Goal: Find specific page/section: Find specific page/section

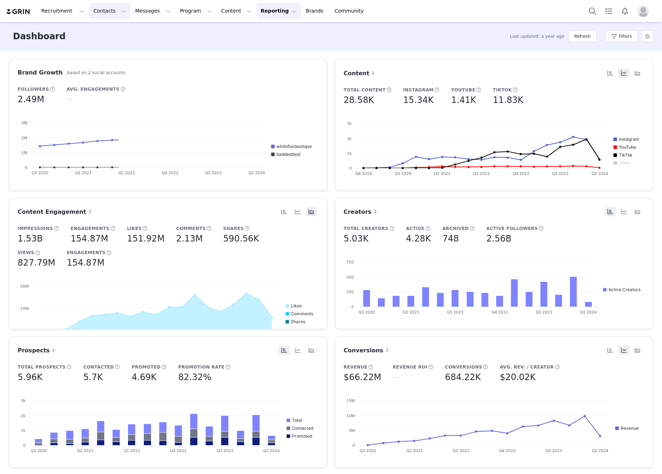
click at [111, 11] on button "Contacts Contacts" at bounding box center [109, 11] width 41 height 16
click at [114, 31] on div "Creators" at bounding box center [112, 32] width 48 height 8
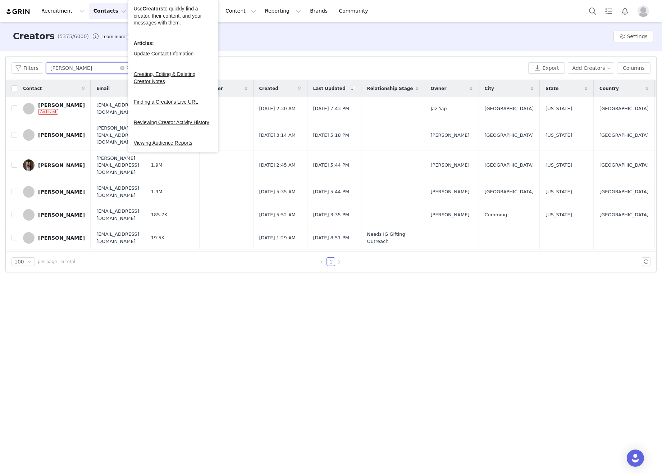
drag, startPoint x: 94, startPoint y: 64, endPoint x: 97, endPoint y: 69, distance: 5.6
click at [95, 65] on input "[PERSON_NAME]" at bounding box center [91, 68] width 90 height 12
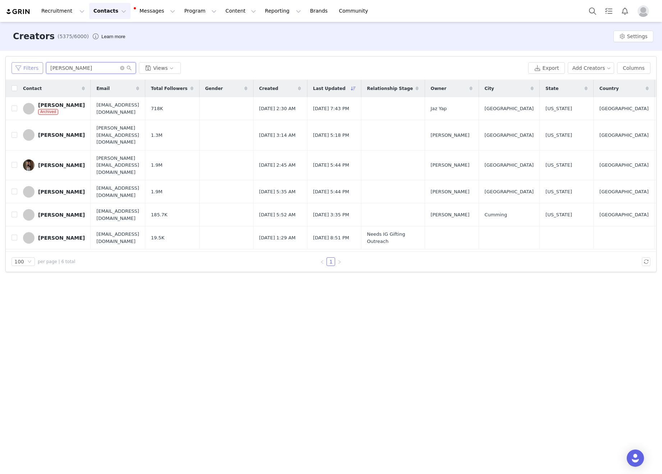
drag, startPoint x: 97, startPoint y: 69, endPoint x: 40, endPoint y: 69, distance: 57.2
click at [39, 69] on div "Filters [PERSON_NAME] Views" at bounding box center [269, 68] width 514 height 12
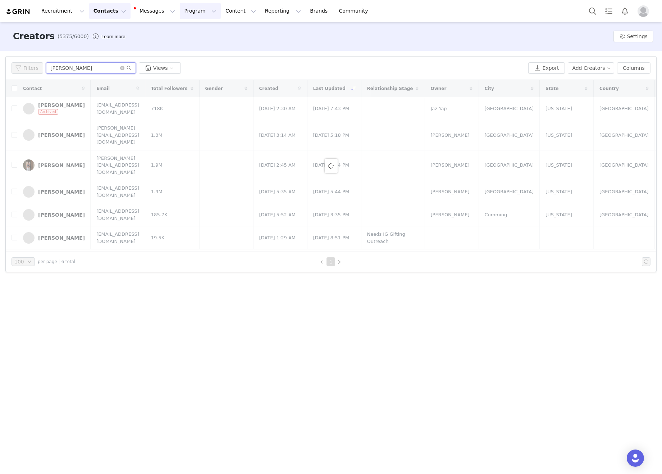
type input "[PERSON_NAME]"
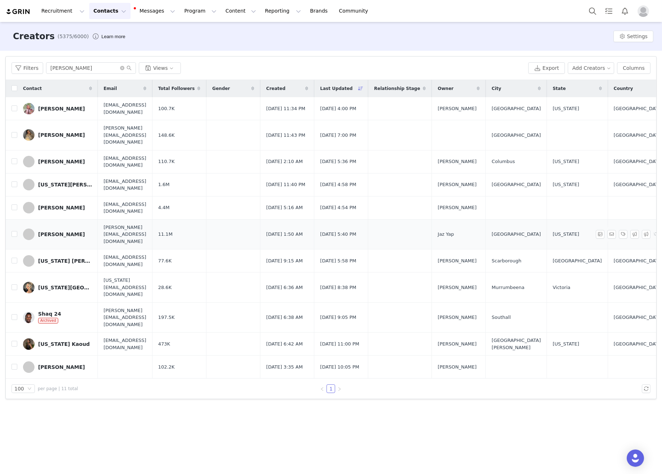
click at [62, 231] on div "[PERSON_NAME]" at bounding box center [61, 234] width 47 height 6
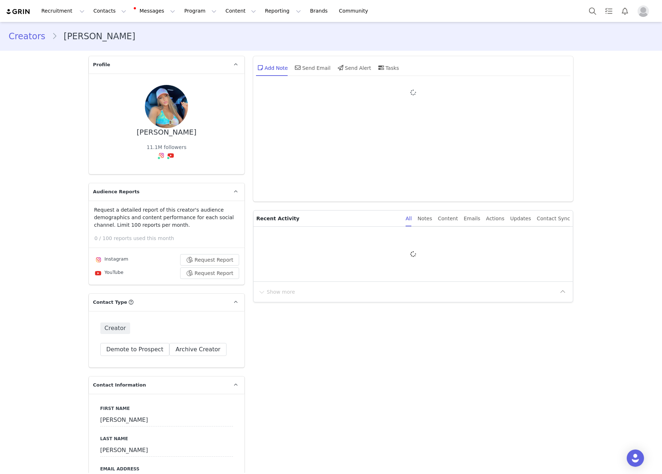
type input "+1 ([GEOGRAPHIC_DATA])"
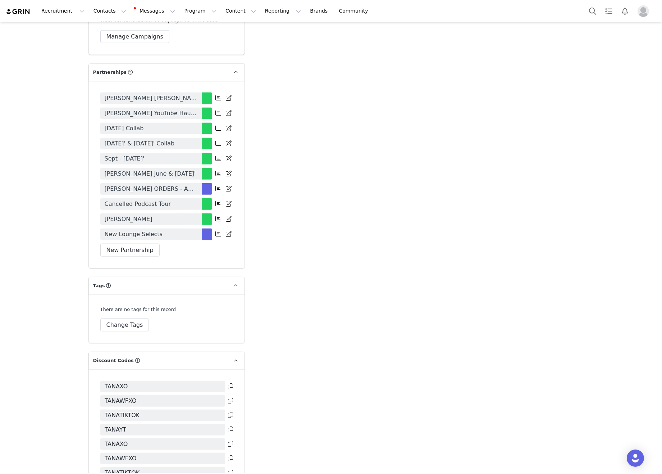
scroll to position [1761, 0]
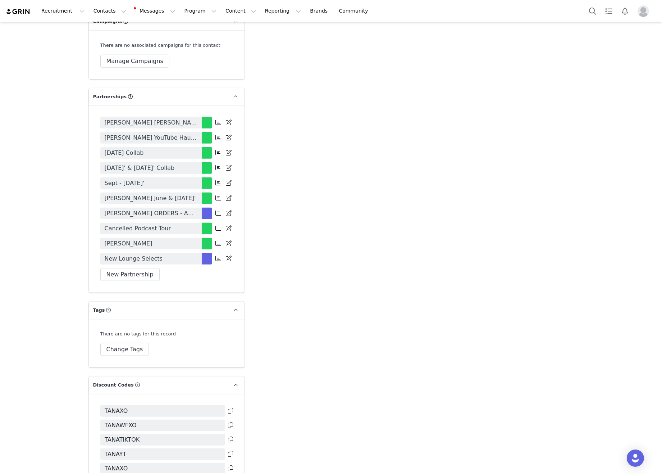
drag, startPoint x: 450, startPoint y: 193, endPoint x: 168, endPoint y: 185, distance: 282.7
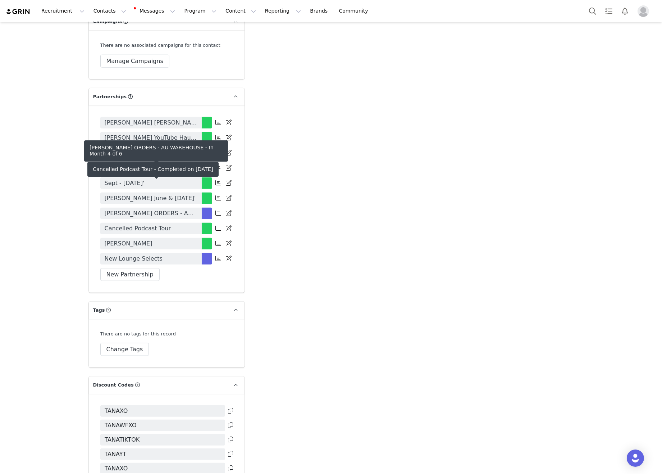
click at [167, 209] on span "[PERSON_NAME] ORDERS - AU WAREHOUSE" at bounding box center [151, 213] width 93 height 9
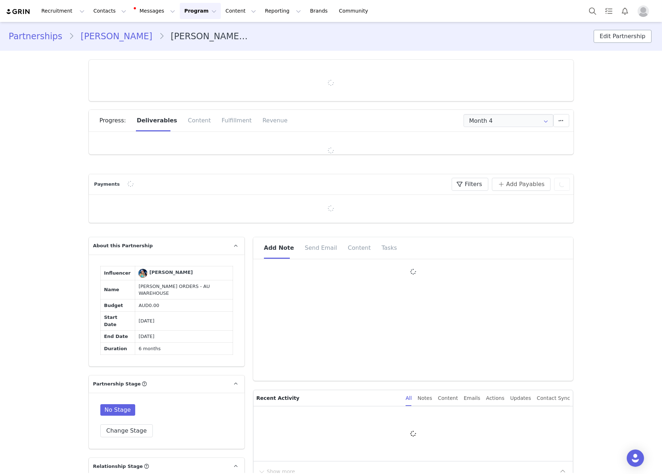
type input "+1 ([GEOGRAPHIC_DATA])"
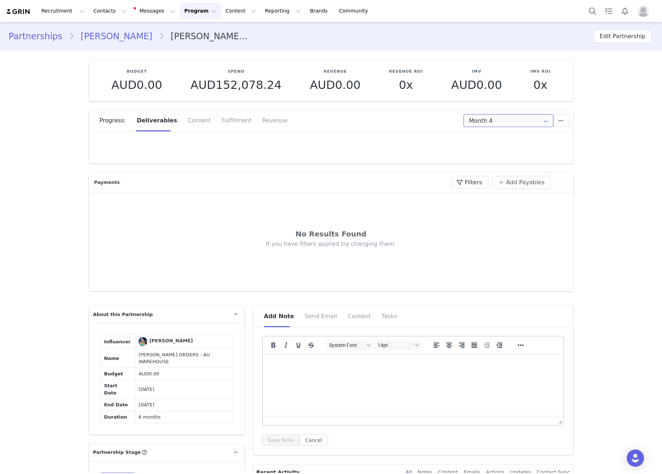
click at [500, 123] on input "Month 4" at bounding box center [508, 120] width 90 height 13
click at [496, 142] on li "Month 1 [DATE] - [DATE]" at bounding box center [507, 139] width 89 height 12
type input "Month 1"
click at [373, 129] on div "Progress: Deliverables Content Fulfillment Revenue" at bounding box center [337, 121] width 474 height 22
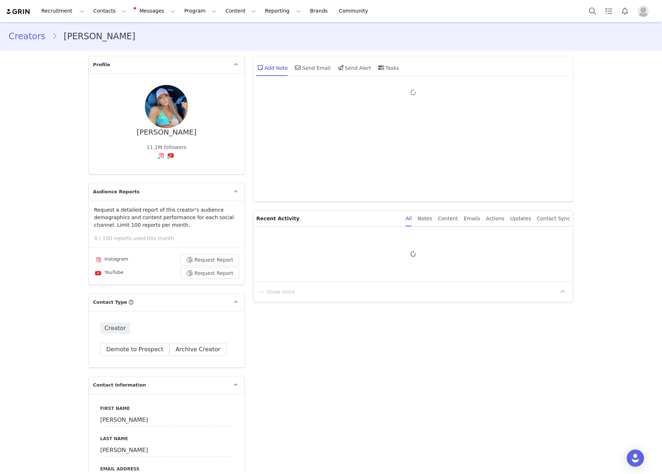
type input "+1 ([GEOGRAPHIC_DATA])"
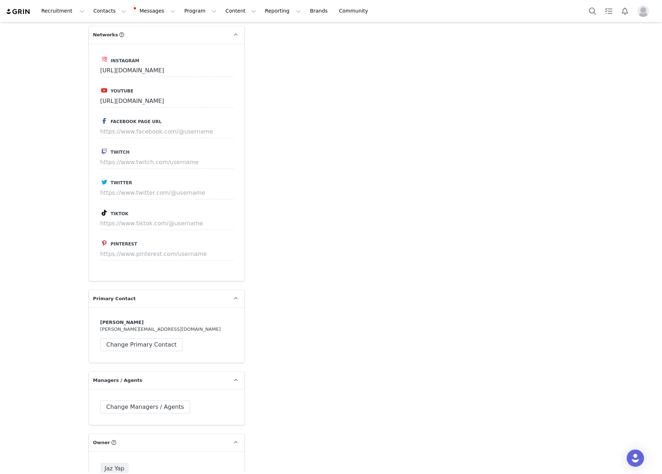
scroll to position [1024, 0]
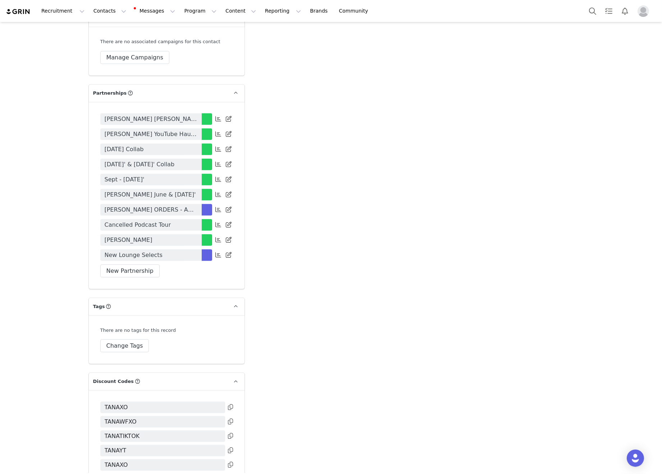
scroll to position [1701, 0]
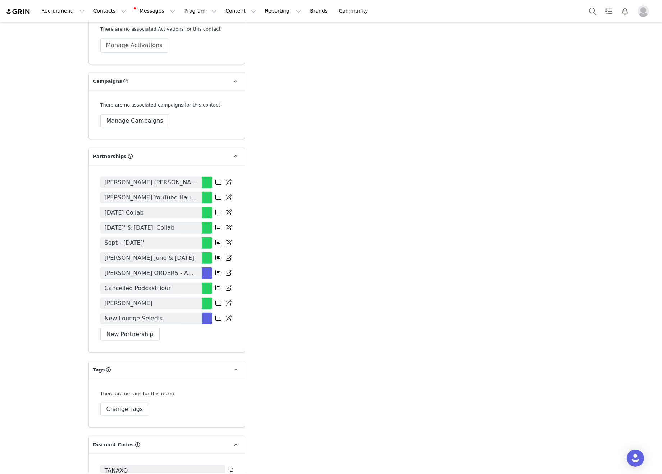
drag, startPoint x: 391, startPoint y: 262, endPoint x: 316, endPoint y: 265, distance: 75.5
drag, startPoint x: 334, startPoint y: 275, endPoint x: 131, endPoint y: 233, distance: 207.5
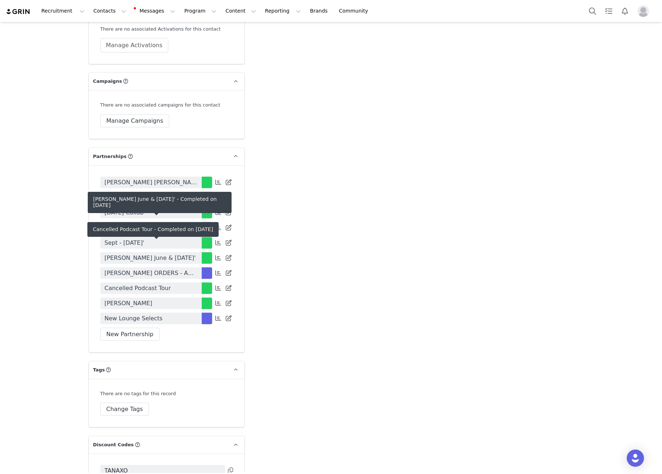
drag, startPoint x: 373, startPoint y: 244, endPoint x: 279, endPoint y: 238, distance: 93.7
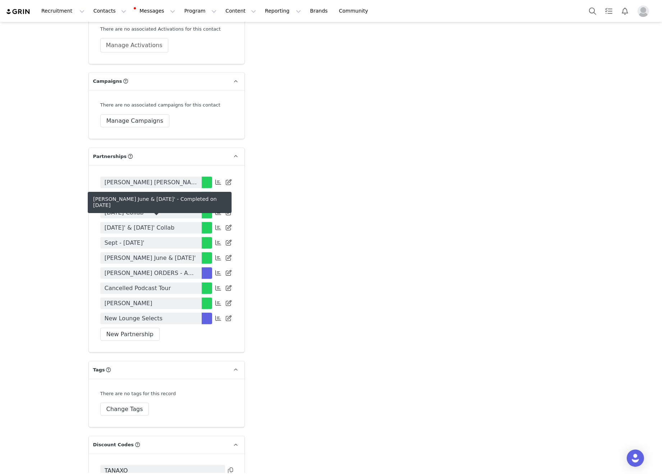
click at [168, 252] on link "[PERSON_NAME] June & [DATE]'" at bounding box center [150, 258] width 101 height 12
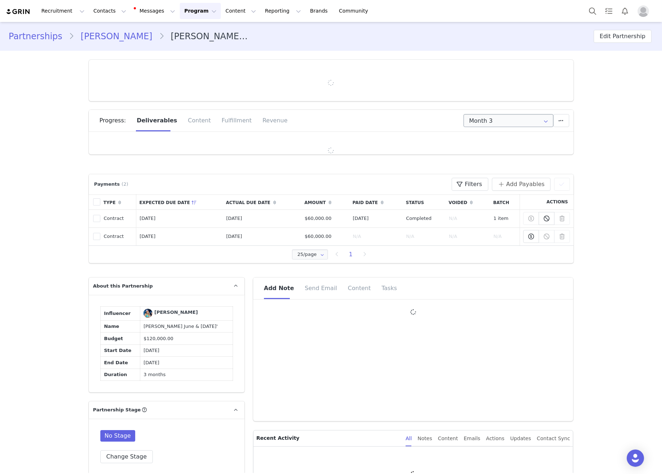
type input "+1 ([GEOGRAPHIC_DATA])"
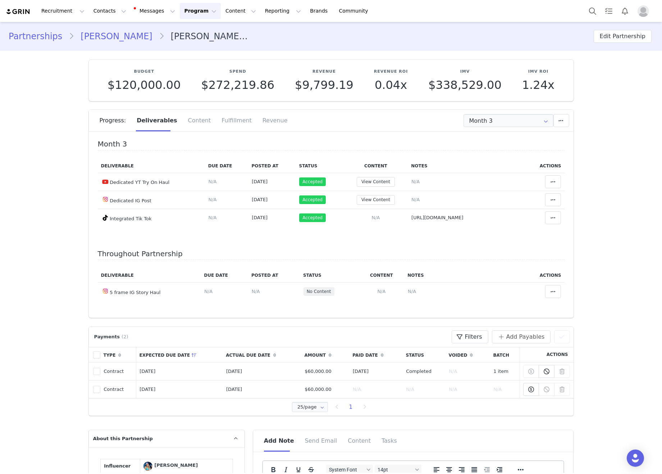
click at [322, 263] on div "Throughout Partnership Deliverable Due Date Posted At Status Content Notes Acti…" at bounding box center [331, 279] width 467 height 59
click at [504, 116] on input "Month 3" at bounding box center [508, 120] width 90 height 13
click at [525, 140] on span "[DATE] - [DATE]" at bounding box center [525, 139] width 39 height 12
type input "Month 1"
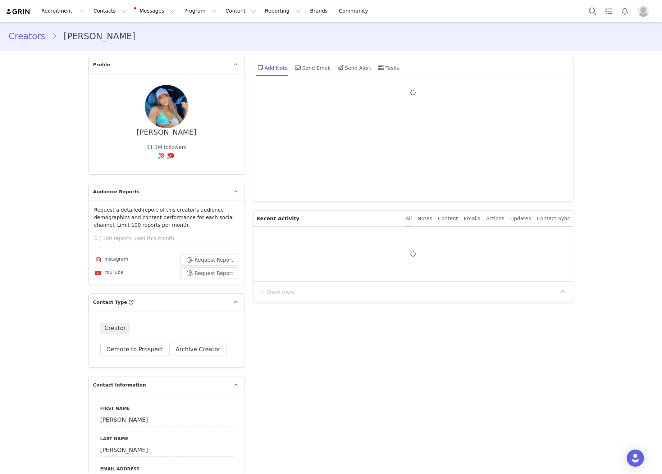
type input "+1 ([GEOGRAPHIC_DATA])"
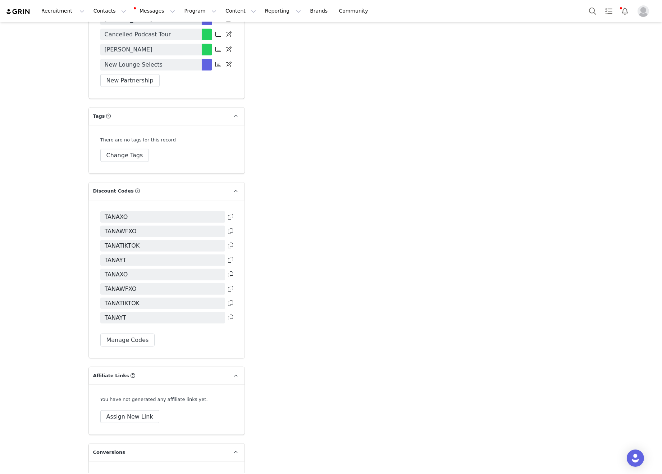
scroll to position [2026, 0]
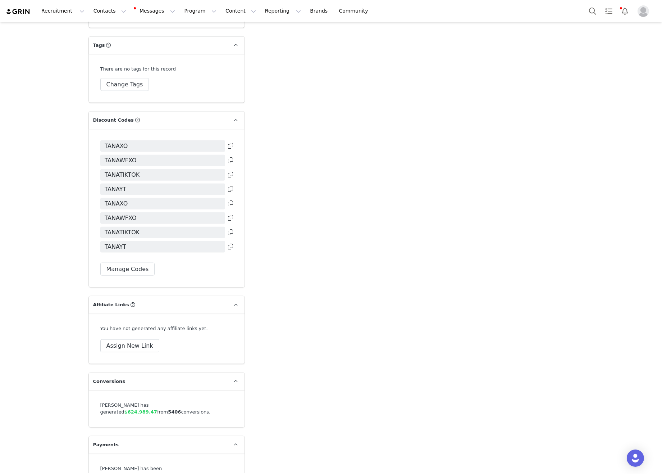
drag, startPoint x: 127, startPoint y: 206, endPoint x: 123, endPoint y: 207, distance: 4.0
click at [127, 241] on span "TANAYT" at bounding box center [162, 247] width 125 height 12
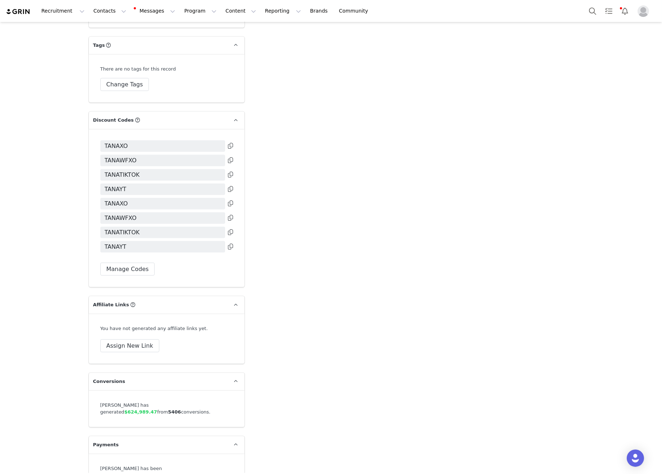
click at [229, 157] on icon at bounding box center [230, 160] width 5 height 6
click at [235, 207] on div "TANAXO TANAWFXO TANATIKTOK TANAYT TANAXO TANAWFXO TANATIKTOK TANAYT Manage Codes" at bounding box center [167, 208] width 156 height 158
click at [231, 243] on icon at bounding box center [230, 246] width 5 height 6
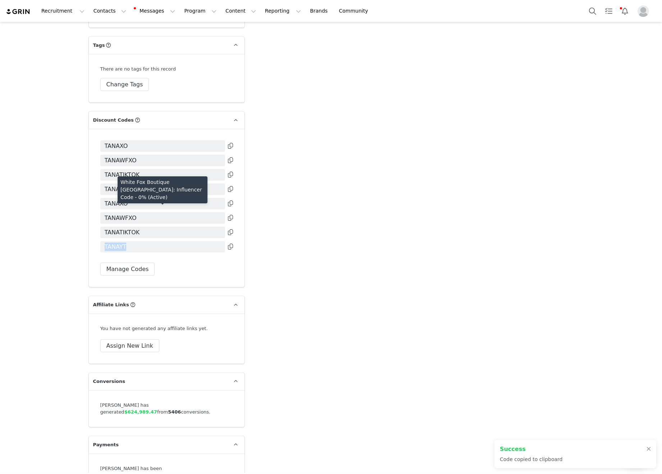
drag, startPoint x: 101, startPoint y: 209, endPoint x: 135, endPoint y: 207, distance: 34.2
click at [135, 241] on span "TANAYT" at bounding box center [162, 247] width 125 height 12
click at [120, 242] on span "TANAYT" at bounding box center [116, 246] width 22 height 9
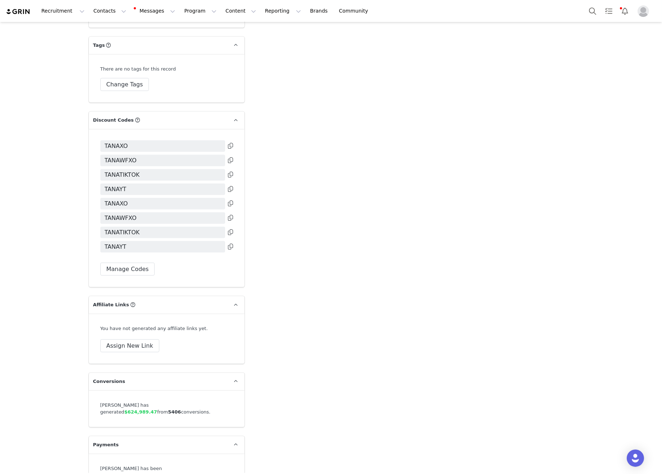
click at [231, 243] on icon at bounding box center [230, 246] width 5 height 6
click at [120, 262] on button "Manage Codes" at bounding box center [127, 268] width 55 height 13
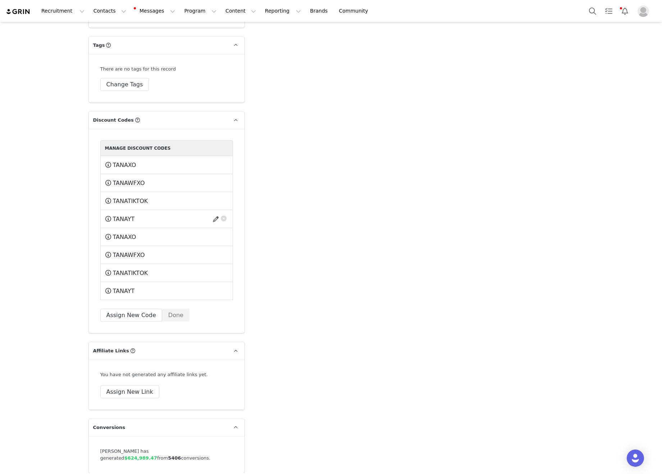
click at [143, 215] on div at bounding box center [150, 216] width 14 height 2
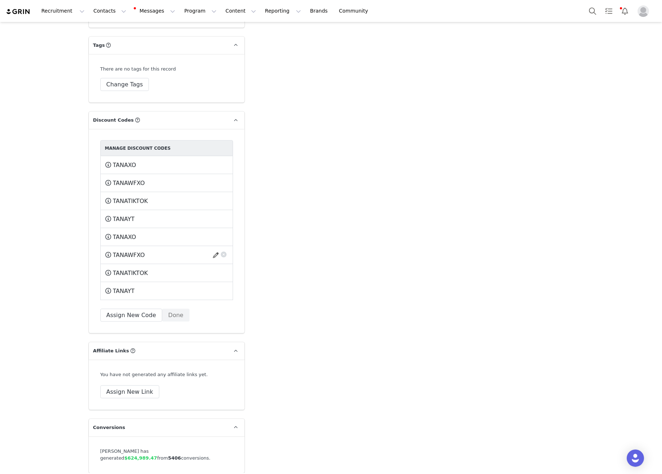
click at [136, 251] on span "TANAWFXO" at bounding box center [129, 255] width 32 height 9
copy span "TANAWFXO"
click at [128, 233] on span "TANAXO" at bounding box center [124, 237] width 23 height 9
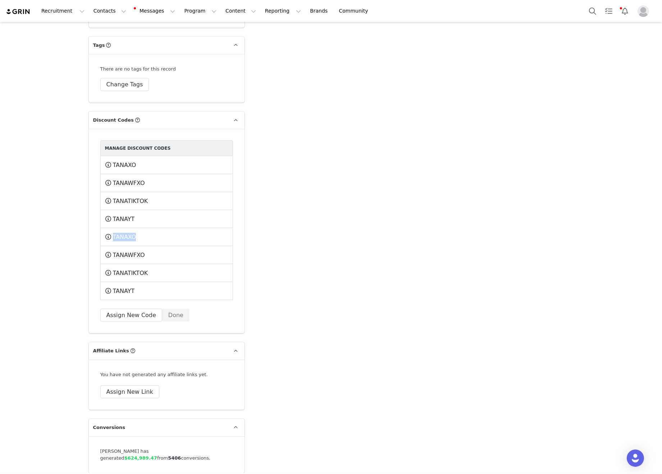
copy span "TANAXO"
